Goal: Task Accomplishment & Management: Use online tool/utility

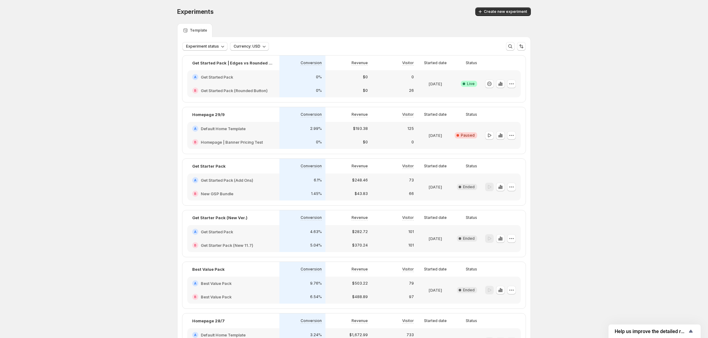
click at [348, 81] on div "$0" at bounding box center [348, 77] width 46 height 14
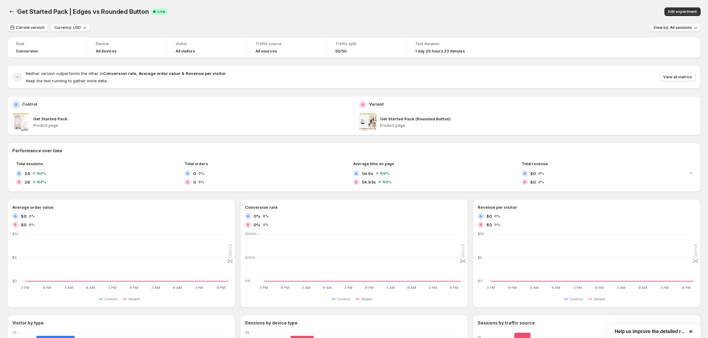
click at [678, 28] on span "View by: All sessions" at bounding box center [672, 27] width 39 height 5
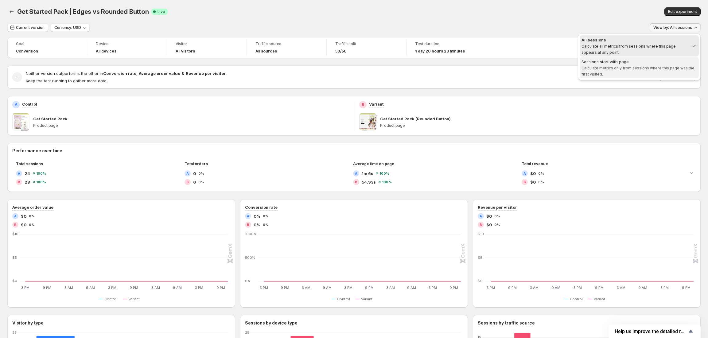
click at [610, 69] on span "Calculate metrics only from sessions where this page was the first visited." at bounding box center [638, 71] width 113 height 11
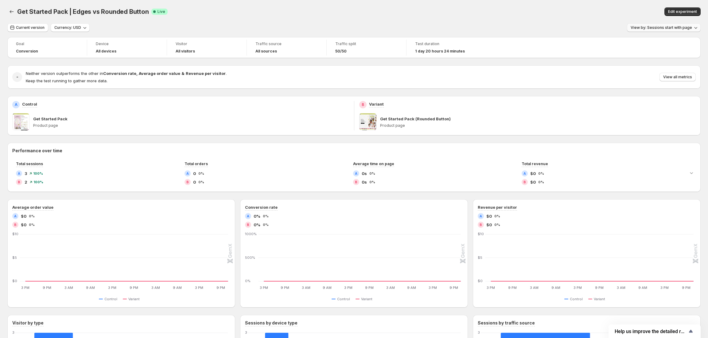
click at [650, 29] on span "View by: Sessions start with page" at bounding box center [661, 27] width 61 height 5
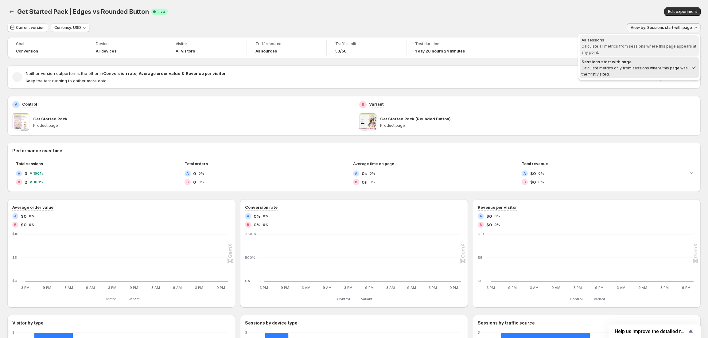
click at [622, 48] on span "Calculate all metrics from sessions where this page appears at any point." at bounding box center [639, 49] width 115 height 11
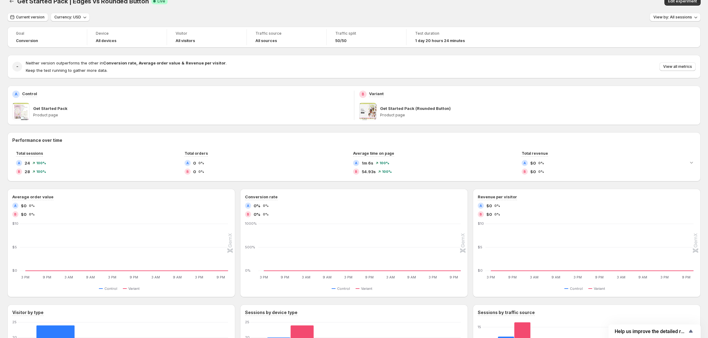
scroll to position [8, 0]
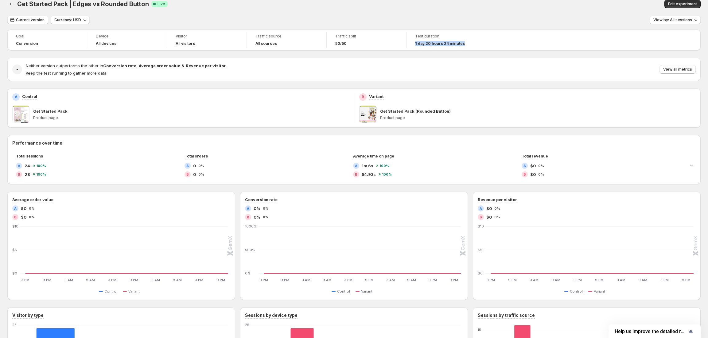
drag, startPoint x: 413, startPoint y: 46, endPoint x: 468, endPoint y: 65, distance: 58.9
click at [463, 47] on div "Test duration 1 day 20 hours 24 minutes" at bounding box center [446, 40] width 72 height 16
drag, startPoint x: 464, startPoint y: 117, endPoint x: 504, endPoint y: 163, distance: 61.4
click at [464, 118] on p "Product page" at bounding box center [538, 117] width 316 height 5
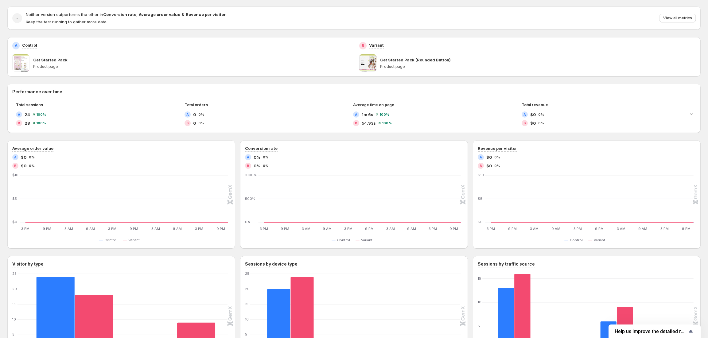
scroll to position [0, 0]
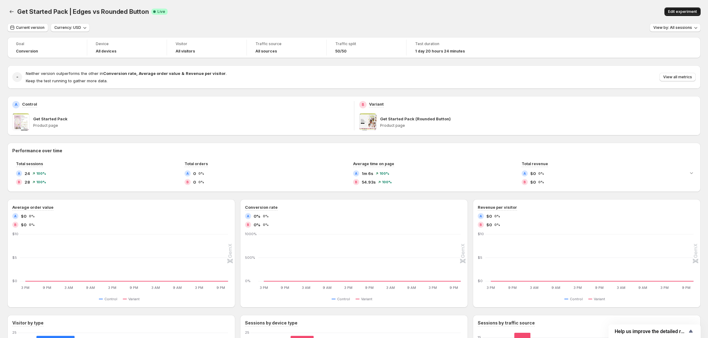
click at [676, 9] on button "Edit experiment" at bounding box center [683, 11] width 36 height 9
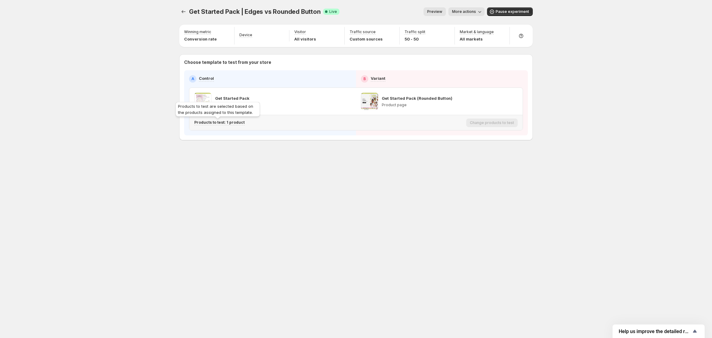
click at [222, 121] on p "Products to test: 1 product" at bounding box center [219, 122] width 50 height 5
click at [307, 154] on icon "button" at bounding box center [309, 155] width 6 height 6
click at [470, 11] on span "More actions" at bounding box center [464, 11] width 24 height 5
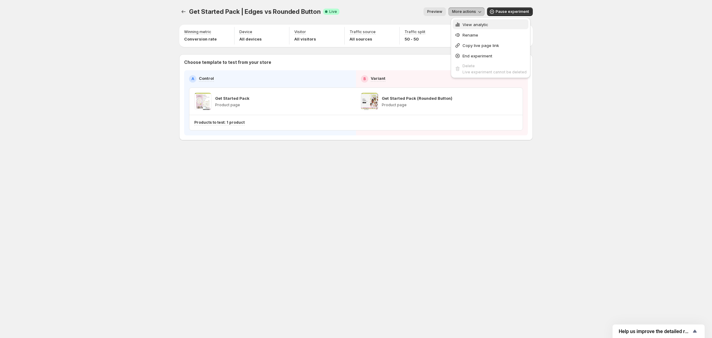
click at [471, 22] on span "View analytic" at bounding box center [476, 24] width 26 height 5
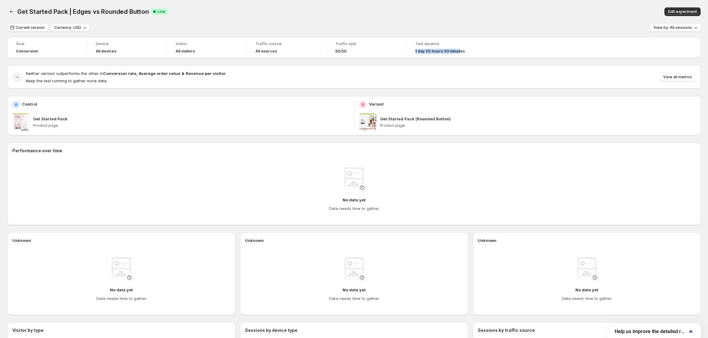
drag, startPoint x: 410, startPoint y: 51, endPoint x: 526, endPoint y: 51, distance: 115.5
click at [525, 51] on div "Goal Conversion Device All devices Visitor All visitors Traffic source All sour…" at bounding box center [353, 47] width 693 height 21
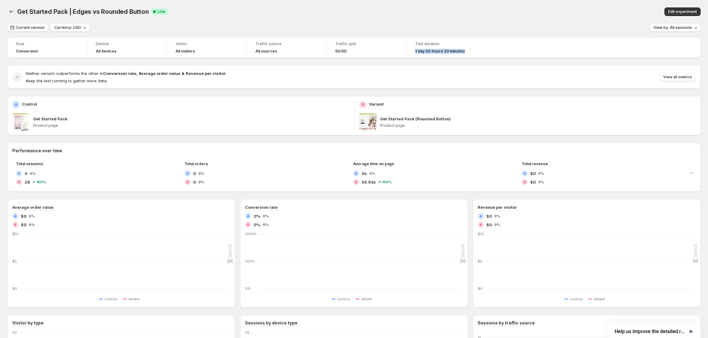
click at [483, 49] on div "Test duration 1 day 20 hours 33 minutes" at bounding box center [447, 48] width 80 height 16
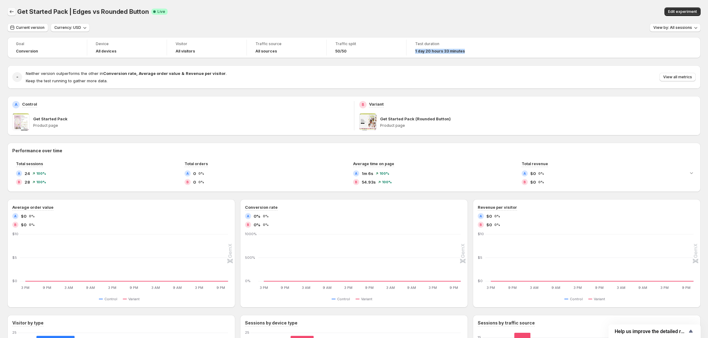
click at [8, 15] on button "Back" at bounding box center [11, 11] width 9 height 9
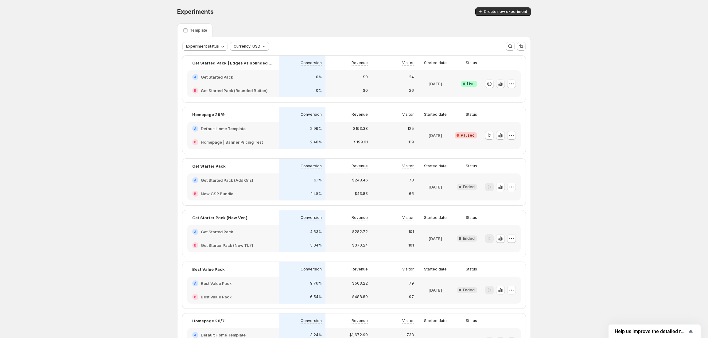
click at [501, 83] on icon "button" at bounding box center [500, 84] width 1 height 4
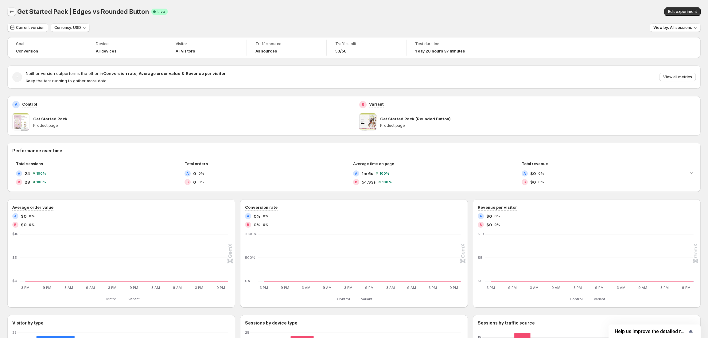
click at [11, 10] on icon "Back" at bounding box center [12, 12] width 6 height 6
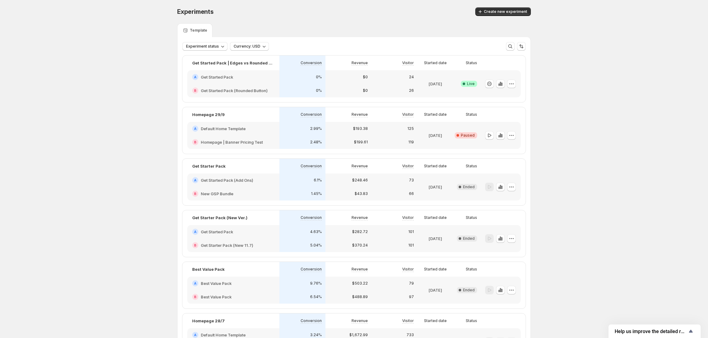
click at [232, 72] on div "A Get Started Pack" at bounding box center [233, 77] width 92 height 14
click at [274, 76] on div "A Get Started Pack" at bounding box center [233, 77] width 82 height 6
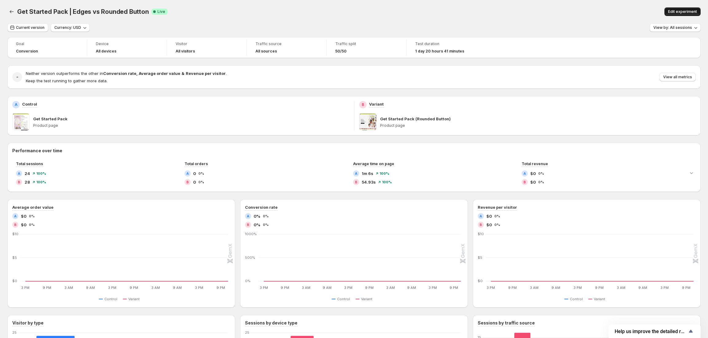
click at [678, 12] on span "Edit experiment" at bounding box center [682, 11] width 29 height 5
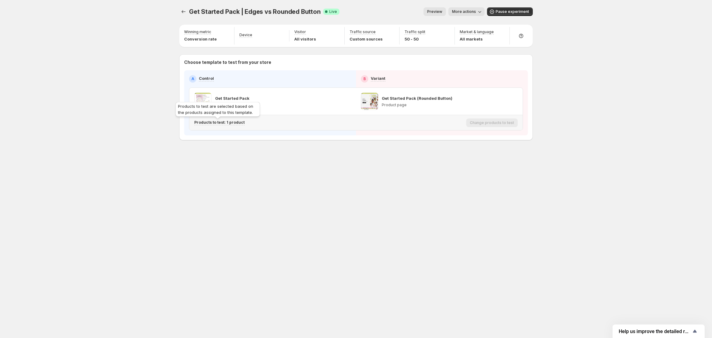
click at [216, 121] on p "Products to test: 1 product" at bounding box center [219, 122] width 50 height 5
click at [307, 154] on icon "button" at bounding box center [309, 155] width 6 height 6
